Goal: Transaction & Acquisition: Purchase product/service

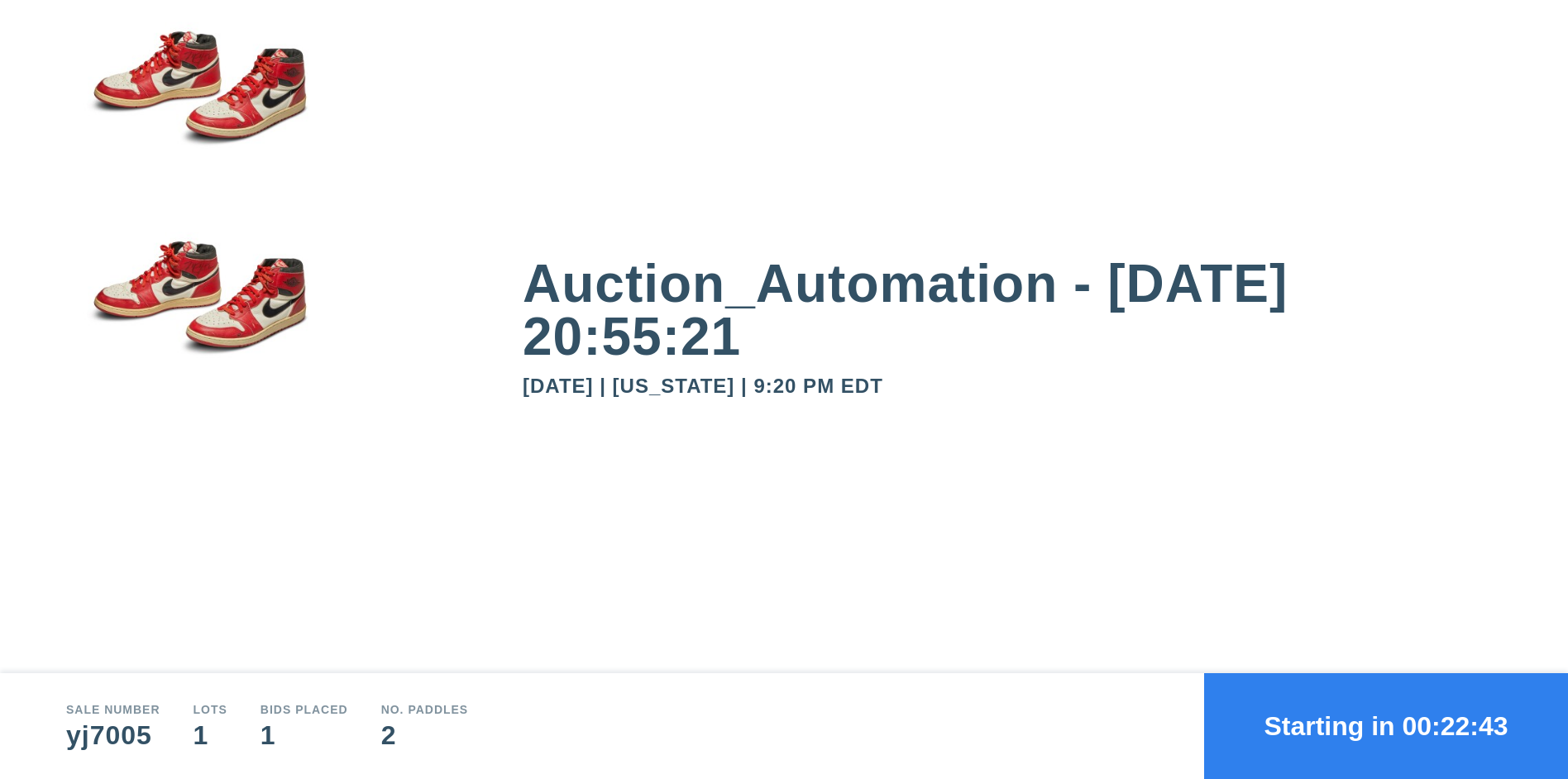
click at [1386, 726] on button "Starting in 00:22:43" at bounding box center [1385, 726] width 364 height 106
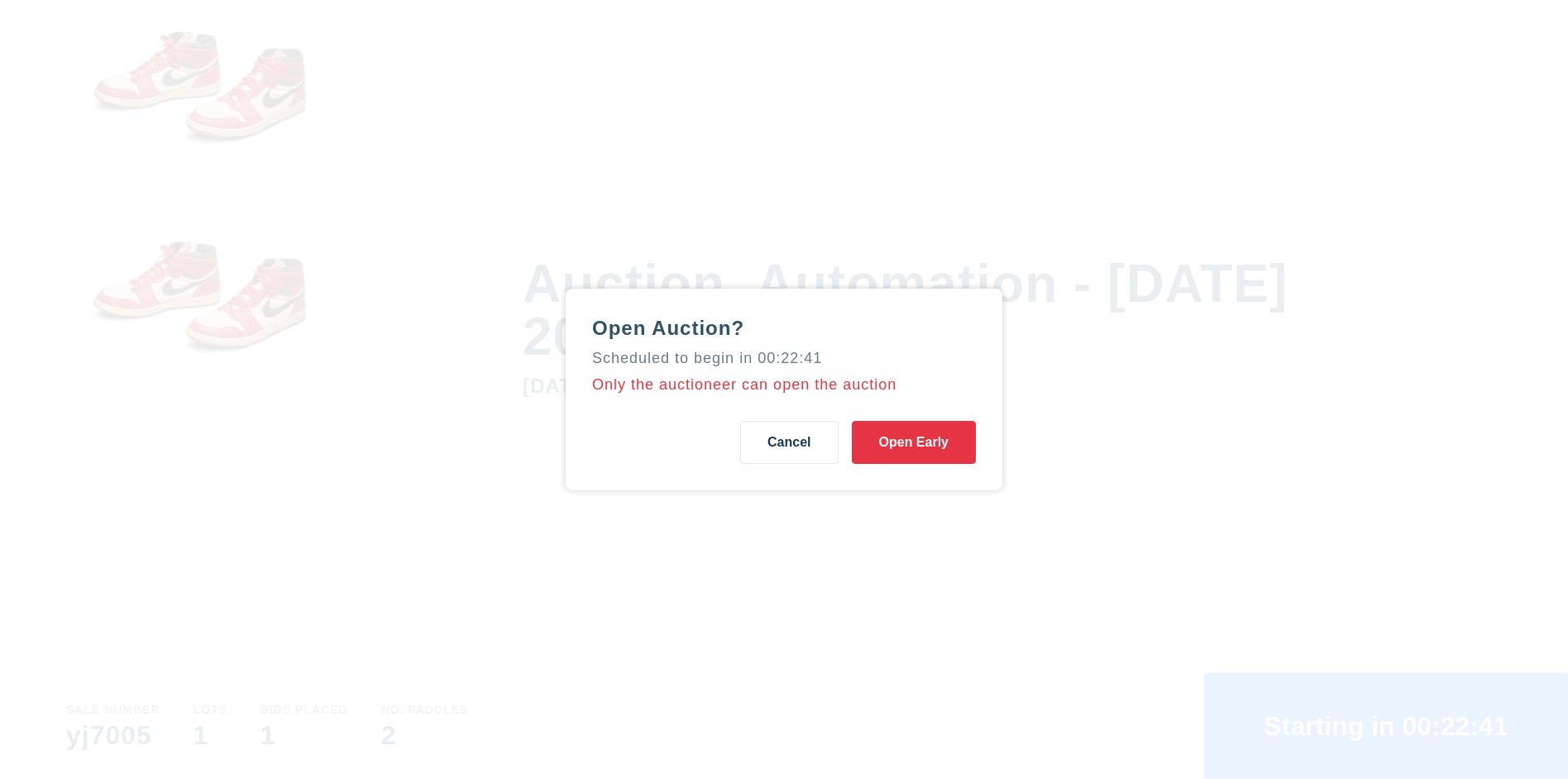
click at [913, 443] on button "Open Early" at bounding box center [914, 442] width 124 height 43
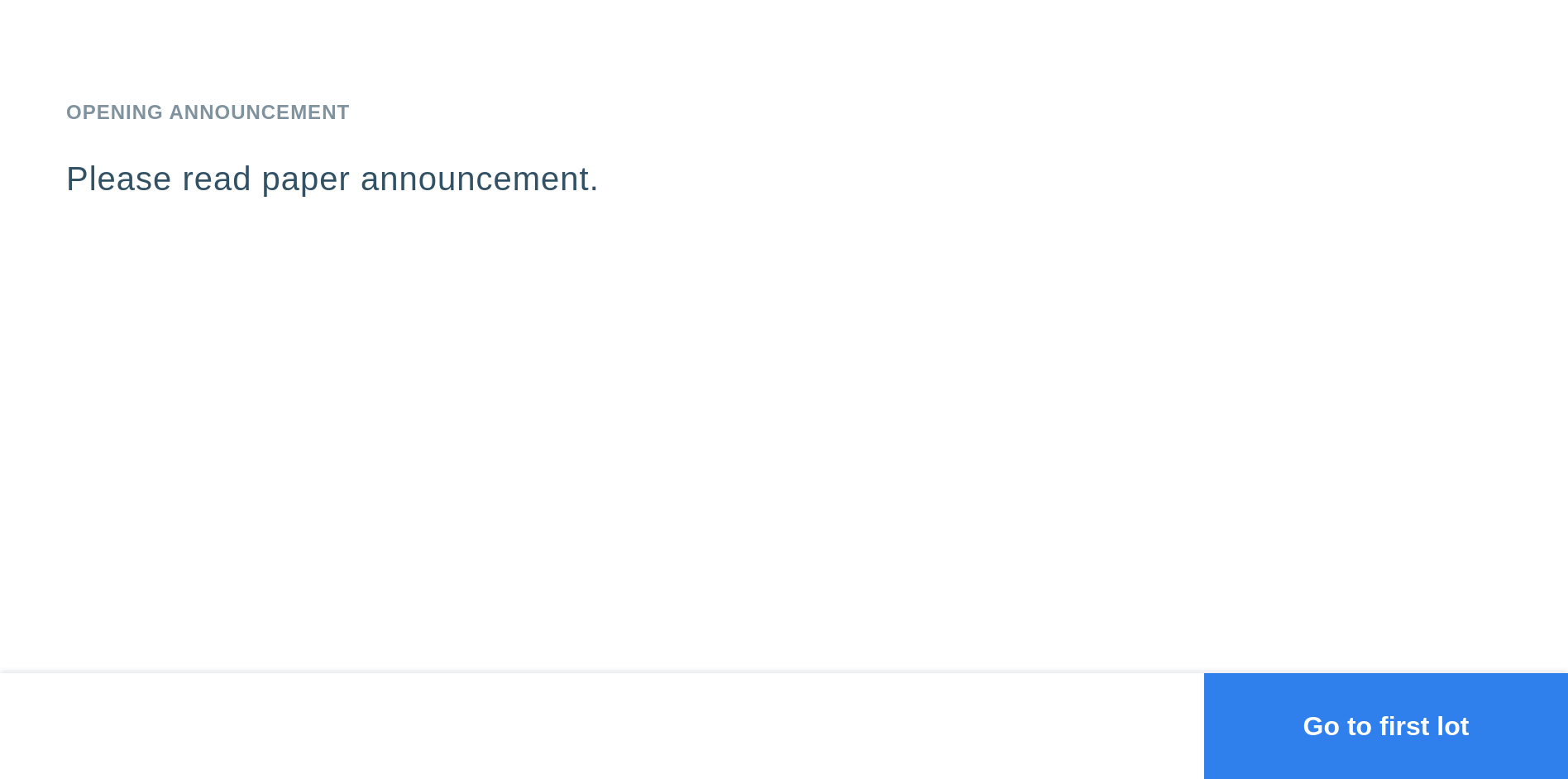
click at [1386, 726] on button "Go to first lot" at bounding box center [1385, 726] width 364 height 106
